Goal: Information Seeking & Learning: Find contact information

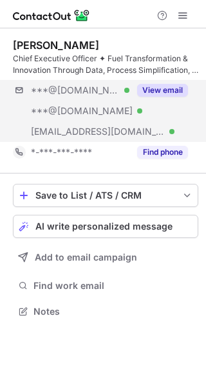
scroll to position [302, 206]
click at [173, 90] on button "View email" at bounding box center [162, 90] width 51 height 13
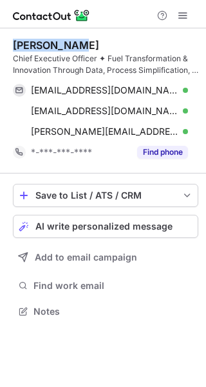
drag, startPoint x: 80, startPoint y: 44, endPoint x: 11, endPoint y: 48, distance: 69.0
click at [11, 48] on div "Brent Emore Chief Executive Officer ✦ Fuel Transformation & Innovation Through …" at bounding box center [103, 179] width 206 height 302
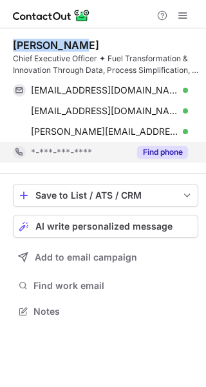
click at [155, 150] on button "Find phone" at bounding box center [162, 152] width 51 height 13
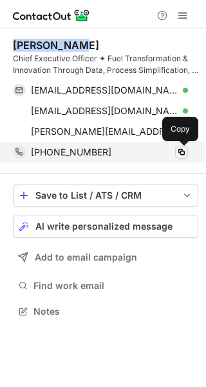
click at [181, 151] on span at bounding box center [182, 152] width 10 height 10
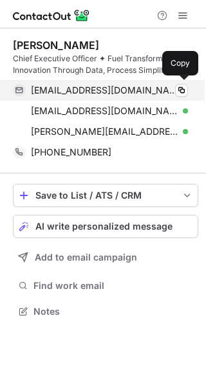
scroll to position [302, 206]
click at [181, 88] on span at bounding box center [182, 90] width 10 height 10
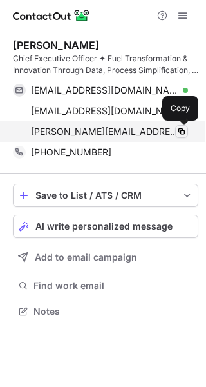
click at [180, 131] on span at bounding box center [182, 131] width 10 height 10
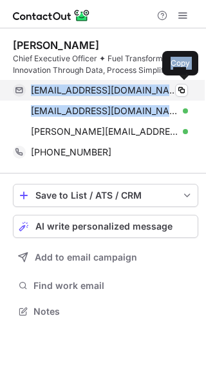
drag, startPoint x: 144, startPoint y: 114, endPoint x: 31, endPoint y: 97, distance: 114.0
click at [28, 88] on div "[EMAIL_ADDRESS][DOMAIN_NAME] Verified Copy [EMAIL_ADDRESS][DOMAIN_NAME] Verifie…" at bounding box center [100, 111] width 175 height 62
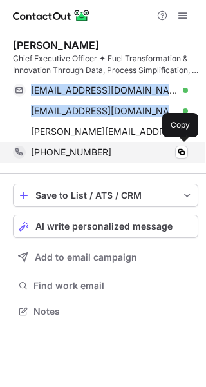
copy div "[EMAIL_ADDRESS][DOMAIN_NAME] Verified Copy [EMAIL_ADDRESS][DOMAIN_NAME]"
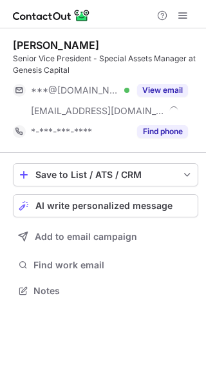
scroll to position [282, 206]
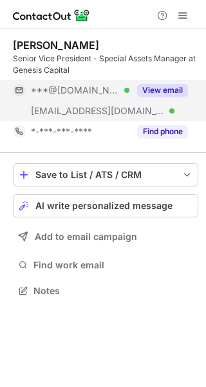
click at [164, 88] on button "View email" at bounding box center [162, 90] width 51 height 13
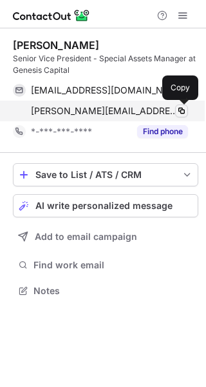
click at [184, 111] on span at bounding box center [182, 111] width 10 height 10
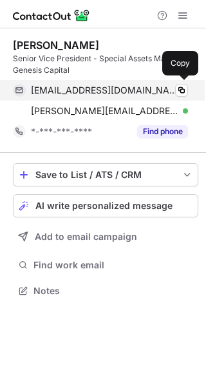
scroll to position [282, 206]
click at [183, 92] on span at bounding box center [182, 90] width 10 height 10
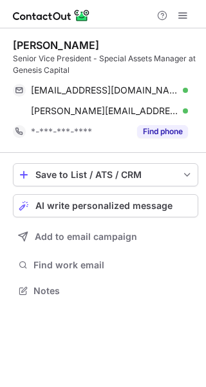
scroll to position [282, 206]
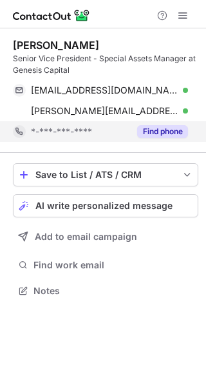
click at [150, 131] on button "Find phone" at bounding box center [162, 131] width 51 height 13
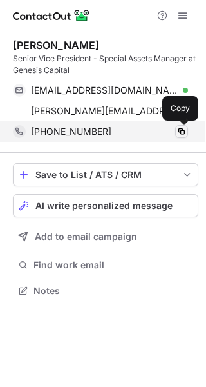
click at [181, 128] on span at bounding box center [182, 131] width 10 height 10
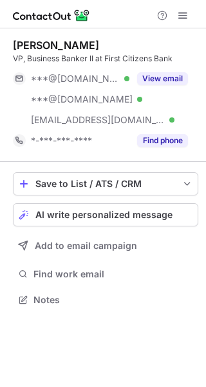
scroll to position [291, 206]
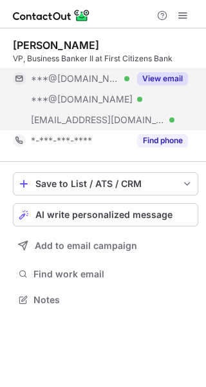
click at [170, 78] on button "View email" at bounding box center [162, 78] width 51 height 13
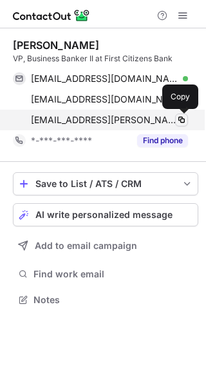
click at [179, 121] on span at bounding box center [182, 120] width 10 height 10
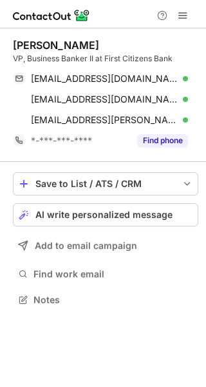
scroll to position [291, 206]
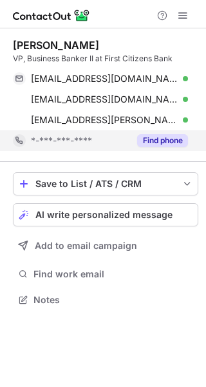
click at [151, 141] on button "Find phone" at bounding box center [162, 140] width 51 height 13
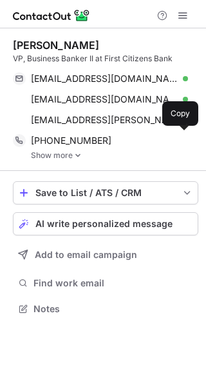
scroll to position [300, 206]
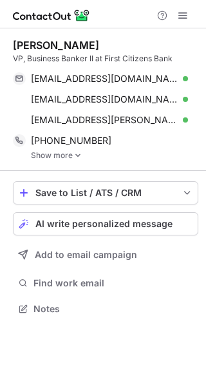
click at [79, 156] on img at bounding box center [78, 155] width 8 height 9
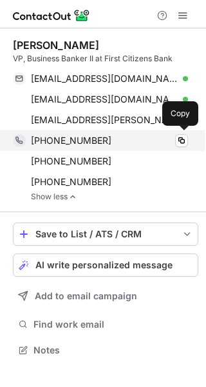
click at [101, 140] on div "[PHONE_NUMBER]" at bounding box center [109, 141] width 157 height 12
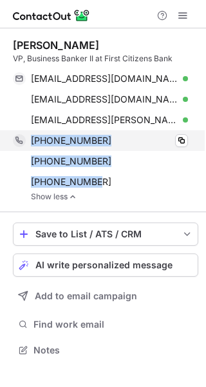
drag, startPoint x: 106, startPoint y: 183, endPoint x: 32, endPoint y: 138, distance: 87.3
click at [32, 138] on div "[PHONE_NUMBER] Copy [PHONE_NUMBER] Copy [PHONE_NUMBER] Copy" at bounding box center [100, 161] width 175 height 62
copy div "[PHONE_NUMBER] Copy [PHONE_NUMBER] Copy [PHONE_NUMBER]"
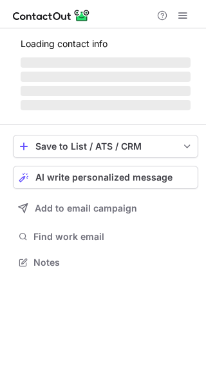
scroll to position [261, 206]
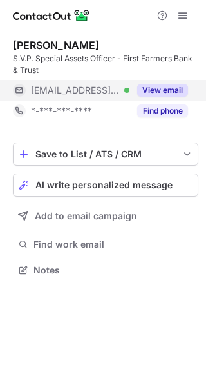
click at [171, 95] on button "View email" at bounding box center [162, 90] width 51 height 13
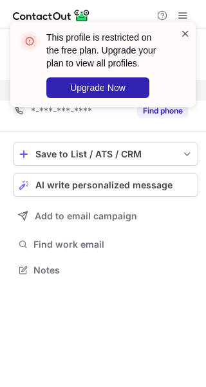
click at [188, 32] on span at bounding box center [185, 33] width 10 height 13
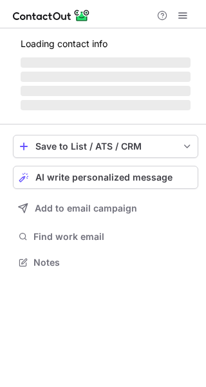
scroll to position [261, 206]
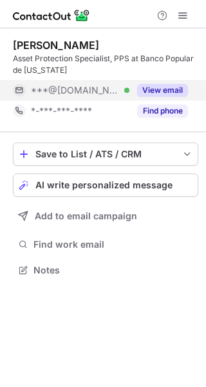
click at [175, 91] on button "View email" at bounding box center [162, 90] width 51 height 13
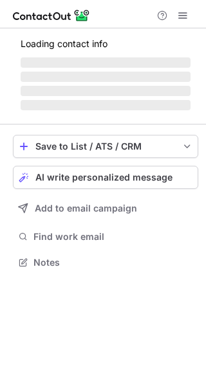
scroll to position [270, 206]
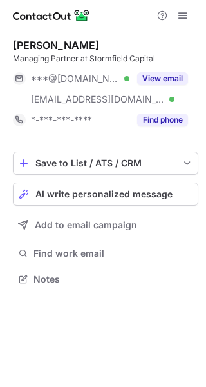
drag, startPoint x: 114, startPoint y: 45, endPoint x: 2, endPoint y: 45, distance: 112.1
click at [2, 45] on div "Wesley Carpenter Managing Partner at Stormfield Capital ***@aol.com Verified **…" at bounding box center [103, 163] width 206 height 270
copy div "[PERSON_NAME]"
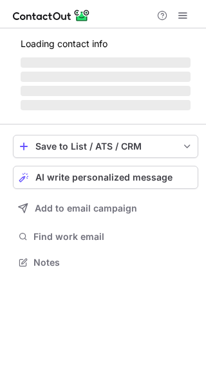
scroll to position [270, 206]
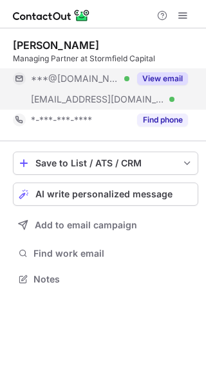
click at [171, 79] on button "View email" at bounding box center [162, 78] width 51 height 13
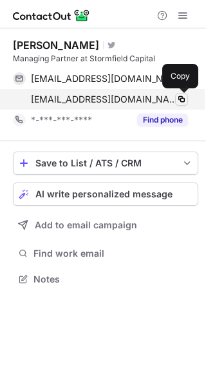
click at [182, 97] on span at bounding box center [182, 99] width 10 height 10
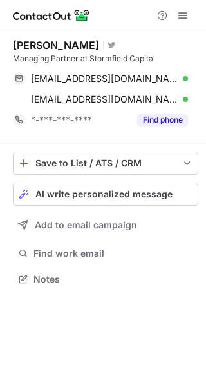
scroll to position [270, 206]
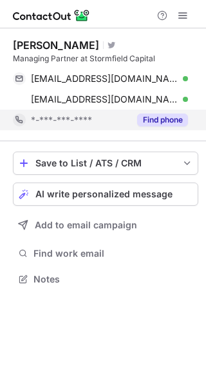
click at [170, 123] on button "Find phone" at bounding box center [162, 119] width 51 height 13
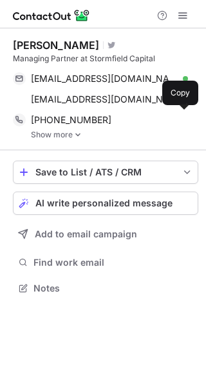
scroll to position [279, 206]
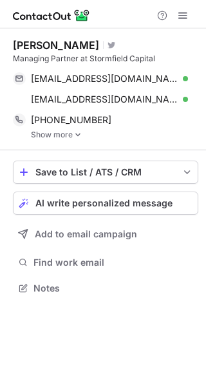
click at [78, 133] on img at bounding box center [78, 134] width 8 height 9
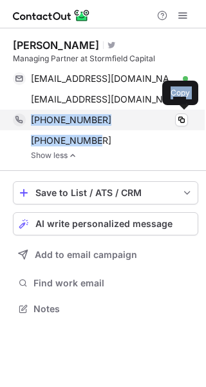
drag, startPoint x: 108, startPoint y: 142, endPoint x: 32, endPoint y: 119, distance: 79.5
click at [32, 119] on div "+12037626094 Copy +12033215435 Copy" at bounding box center [100, 130] width 175 height 41
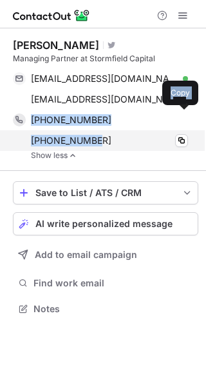
copy div "+12037626094 Copy +12033215435"
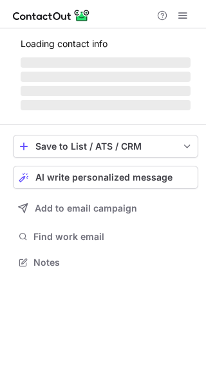
scroll to position [302, 206]
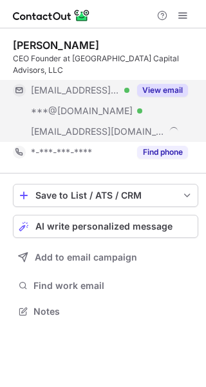
click at [160, 92] on button "View email" at bounding box center [162, 90] width 51 height 13
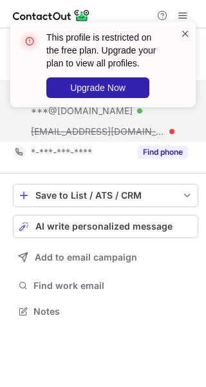
click at [182, 32] on span at bounding box center [185, 33] width 10 height 13
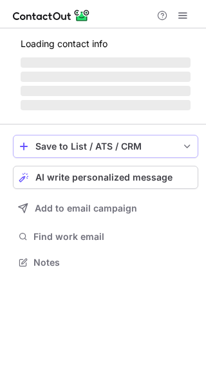
scroll to position [249, 206]
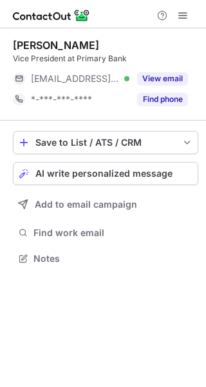
drag, startPoint x: 55, startPoint y: 47, endPoint x: 7, endPoint y: 46, distance: 47.7
click at [7, 46] on div "[PERSON_NAME] Vice President at Primary Bank [EMAIL_ADDRESS][DOMAIN_NAME] Verif…" at bounding box center [103, 152] width 206 height 249
copy div "[PERSON_NAME]"
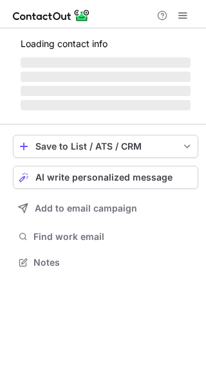
scroll to position [249, 206]
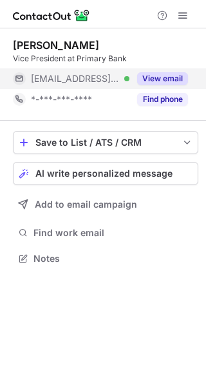
click at [166, 81] on button "View email" at bounding box center [162, 78] width 51 height 13
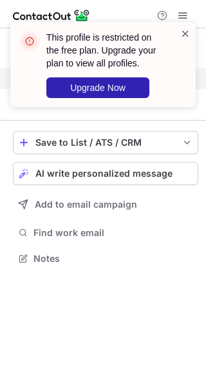
click at [180, 34] on span at bounding box center [185, 33] width 10 height 13
